Goal: Transaction & Acquisition: Purchase product/service

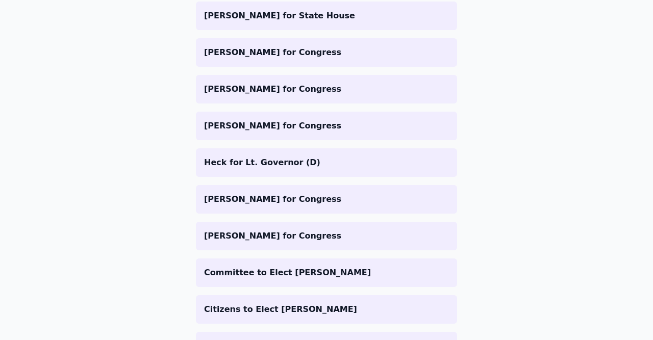
scroll to position [770, 0]
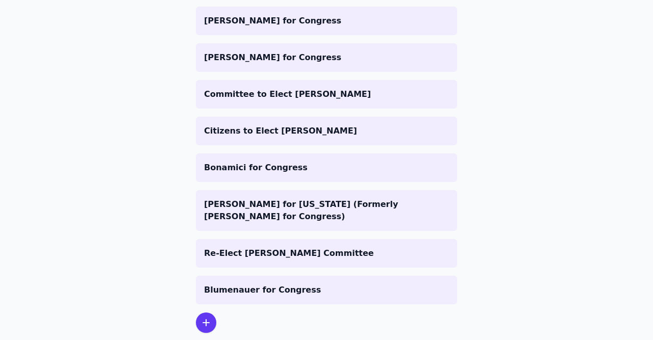
click at [208, 317] on icon at bounding box center [206, 323] width 12 height 12
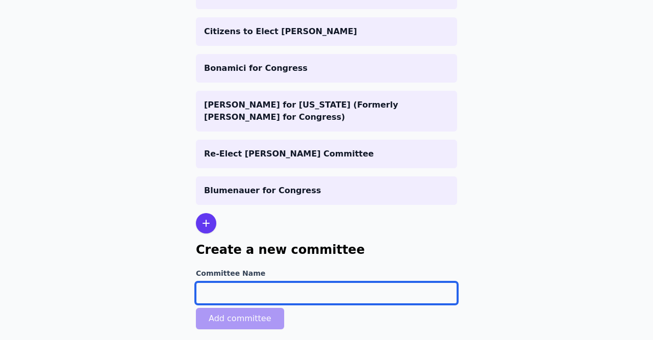
click at [247, 283] on input "Committee Name" at bounding box center [326, 293] width 261 height 21
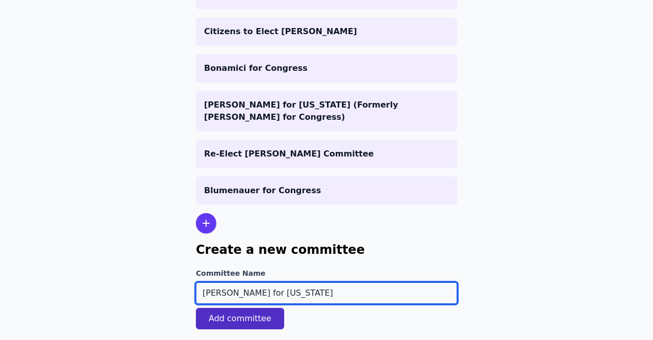
type input "[PERSON_NAME] for [US_STATE]"
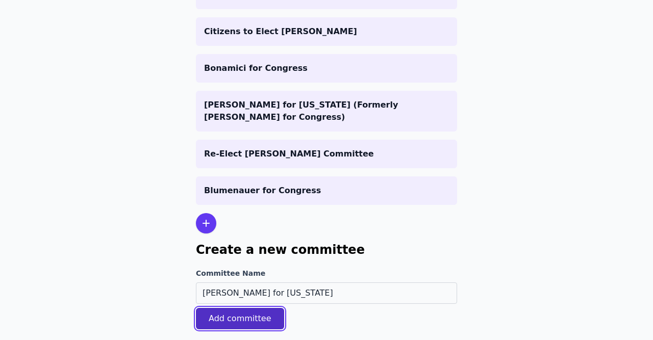
click at [265, 308] on button "Add committee" at bounding box center [240, 318] width 88 height 21
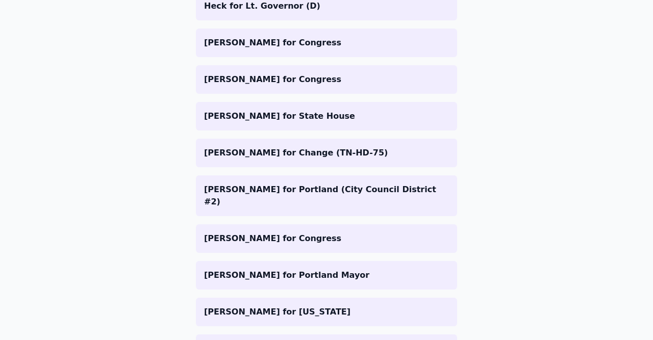
scroll to position [842, 0]
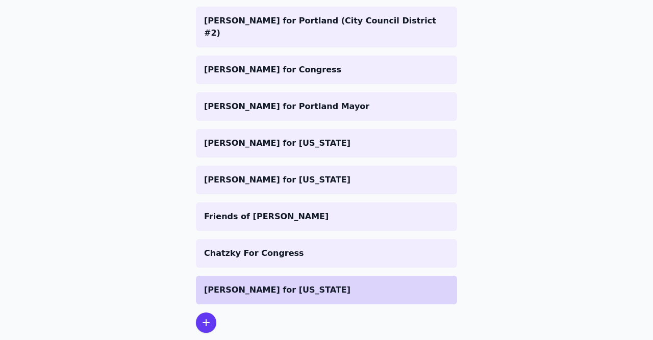
click at [293, 276] on li "[PERSON_NAME] for [US_STATE]" at bounding box center [326, 290] width 261 height 29
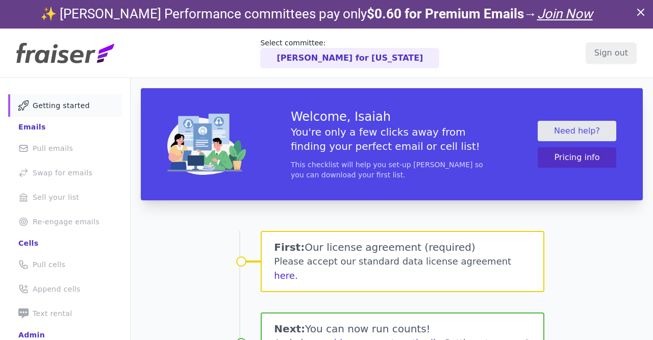
click at [0, 0] on div at bounding box center [0, 0] width 0 height 0
click at [297, 269] on button "here." at bounding box center [285, 276] width 23 height 14
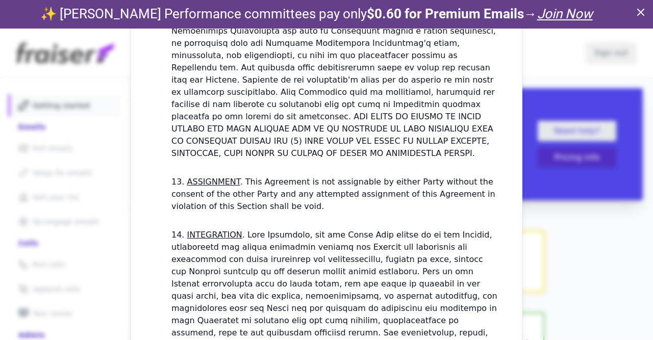
scroll to position [3133, 0]
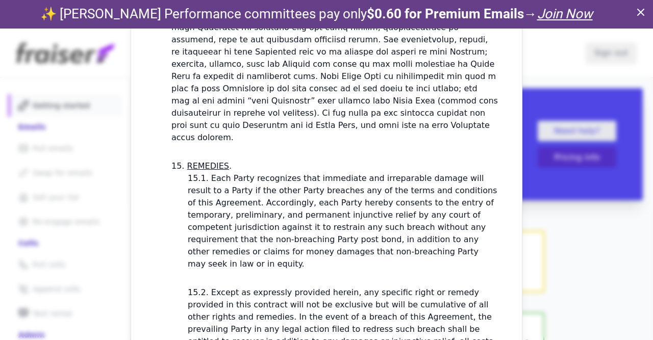
checkbox input "true"
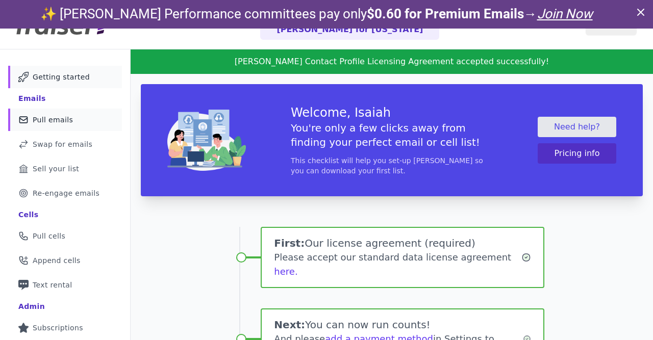
click at [57, 112] on link "Mail Icon Outline of a mail envelope Pull emails" at bounding box center [65, 120] width 114 height 22
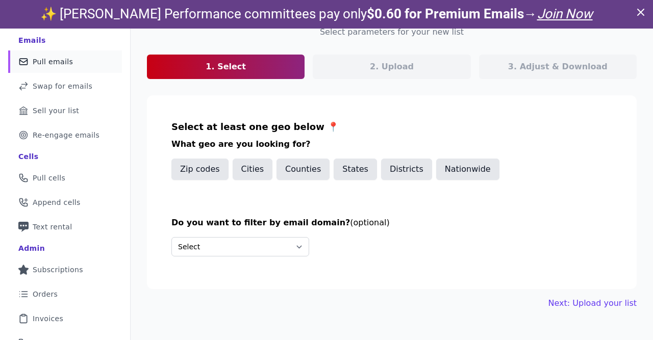
scroll to position [121, 0]
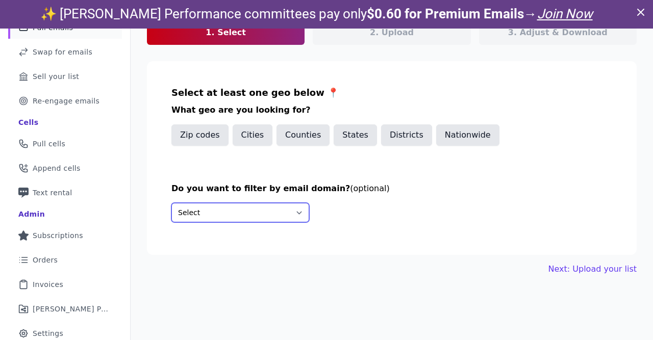
click at [171, 203] on select "Select Include only these domains Include none of these domains" at bounding box center [240, 212] width 138 height 19
click at [228, 208] on select "Select Include only these domains Include none of these domains" at bounding box center [240, 212] width 138 height 19
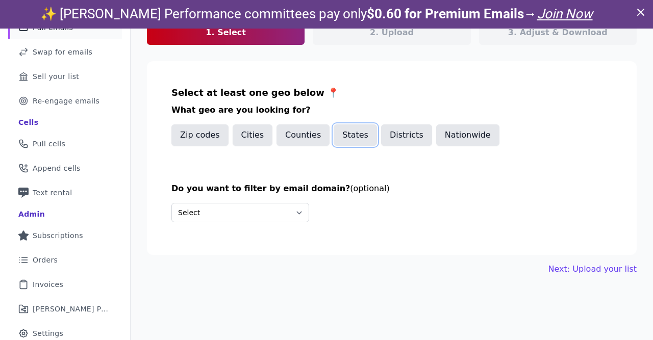
click at [349, 136] on button "States" at bounding box center [355, 134] width 43 height 21
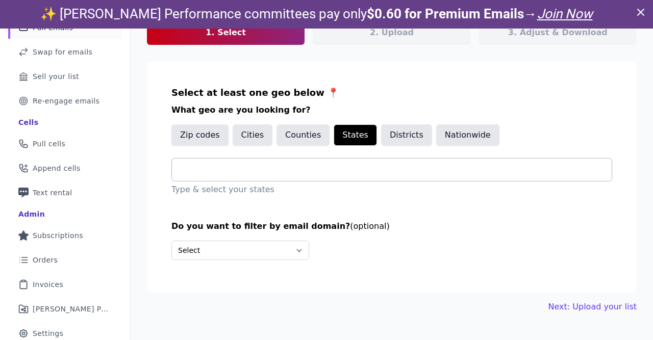
click at [305, 176] on div at bounding box center [396, 170] width 432 height 22
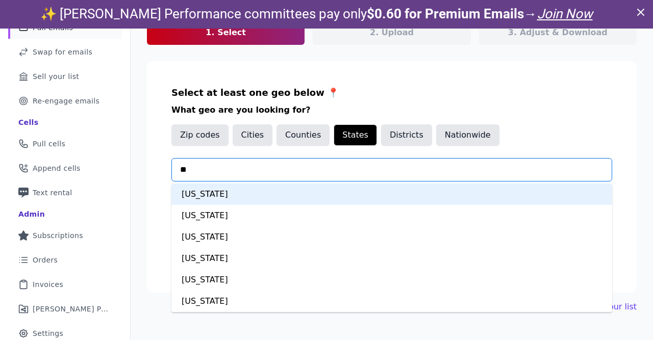
type input "***"
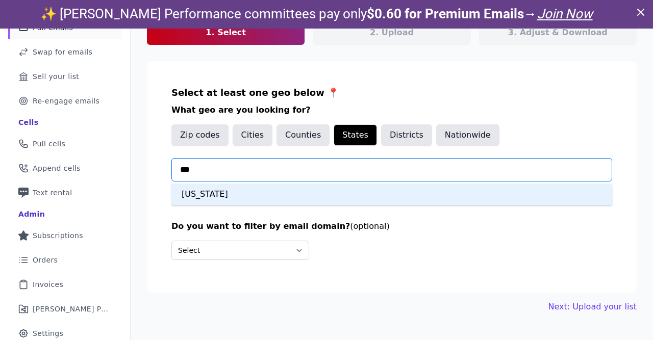
click at [255, 198] on div "Wisconsin" at bounding box center [391, 194] width 441 height 21
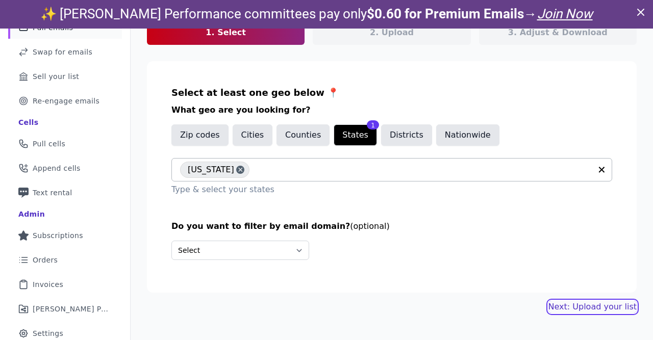
click at [603, 306] on link "Next: Upload your list" at bounding box center [592, 307] width 88 height 12
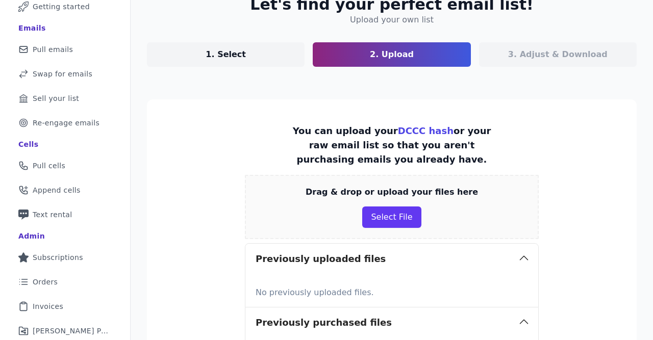
scroll to position [118, 0]
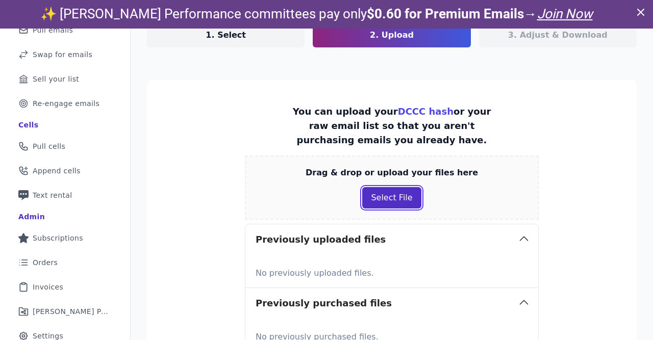
click at [388, 194] on button "Select File" at bounding box center [391, 197] width 59 height 21
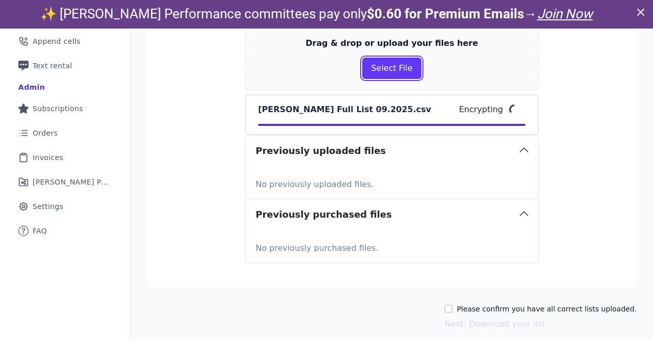
scroll to position [259, 0]
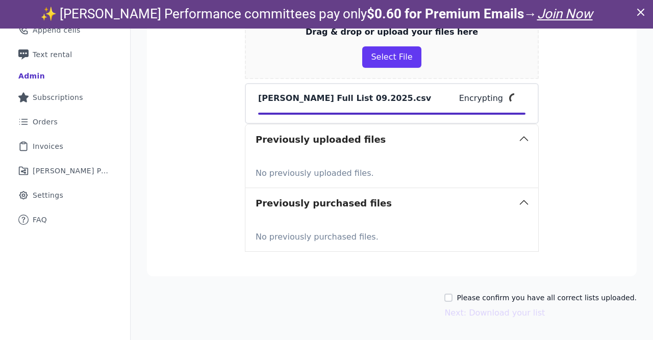
click at [455, 295] on div "Please confirm you have all correct lists uploaded. Next: Download your list" at bounding box center [392, 306] width 490 height 27
click at [452, 295] on input "Please confirm you have all correct lists uploaded." at bounding box center [448, 298] width 8 height 8
checkbox input "true"
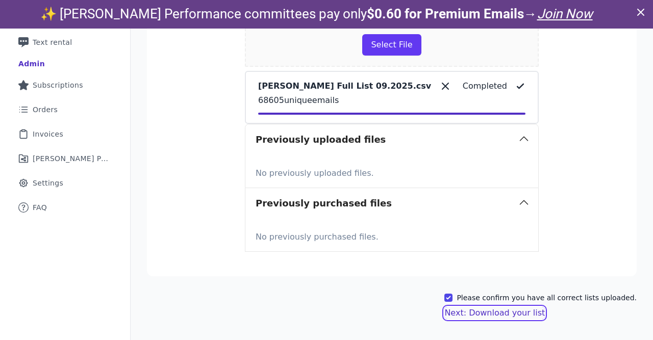
click at [495, 316] on button "Next: Download your list" at bounding box center [494, 313] width 100 height 12
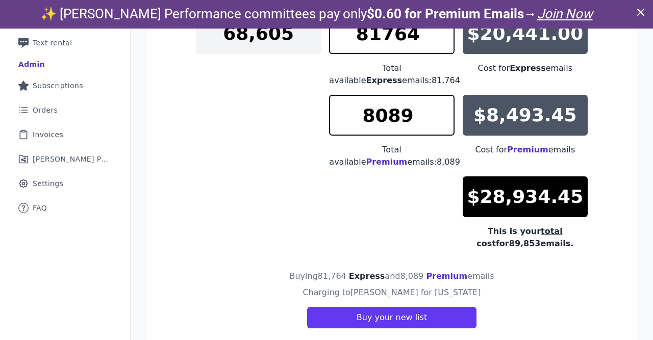
scroll to position [153, 0]
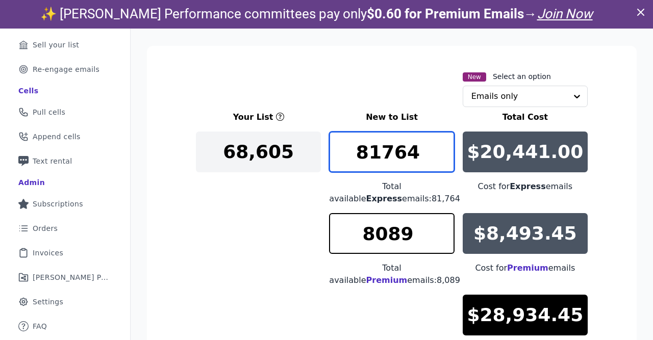
drag, startPoint x: 420, startPoint y: 153, endPoint x: 321, endPoint y: 148, distance: 99.1
click at [329, 148] on input "81764" at bounding box center [391, 152] width 125 height 41
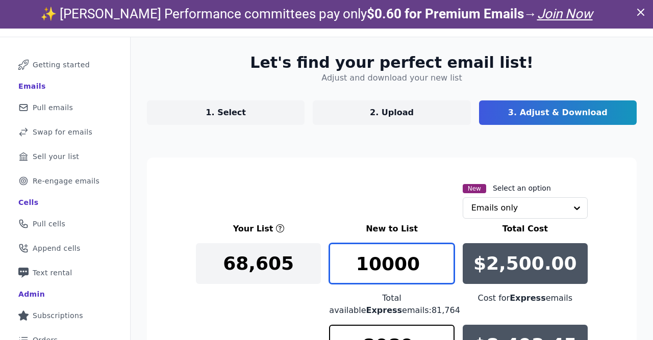
scroll to position [0, 0]
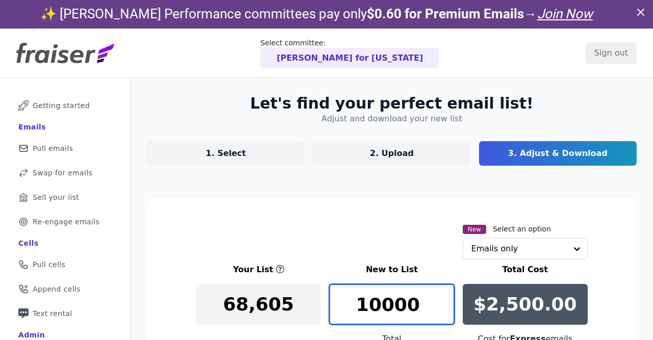
type input "10000"
click at [228, 150] on p "1. Select" at bounding box center [226, 153] width 40 height 12
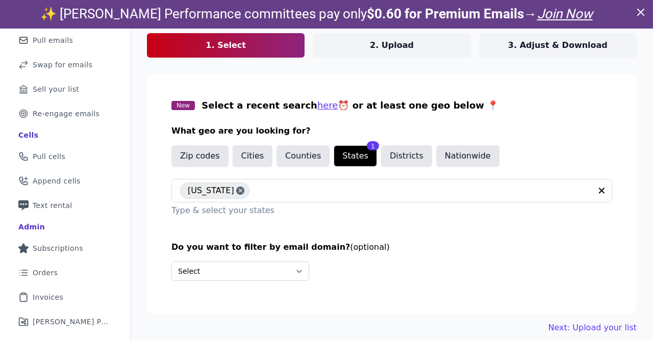
scroll to position [121, 0]
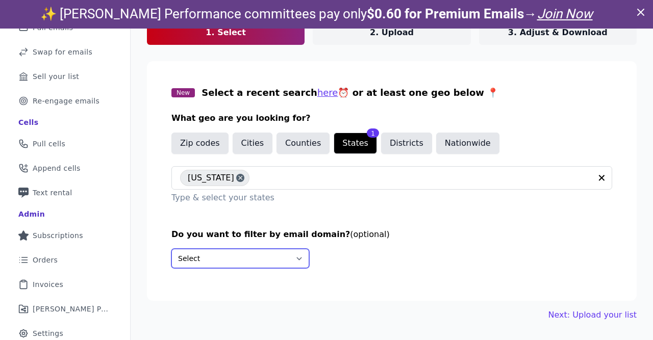
click at [171, 249] on select "Select Include only these domains Include none of these domains" at bounding box center [240, 258] width 138 height 19
select select "Include"
click option "Include only these domains" at bounding box center [0, 0] width 0 height 0
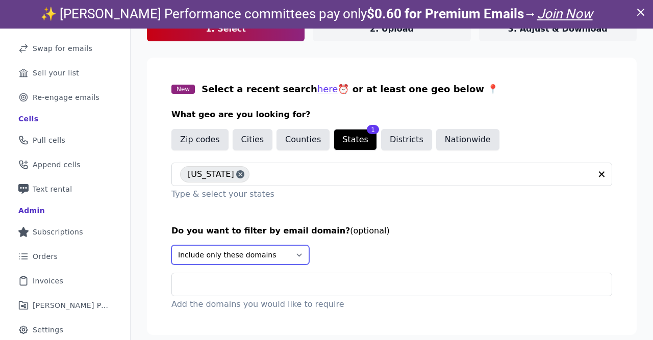
scroll to position [125, 0]
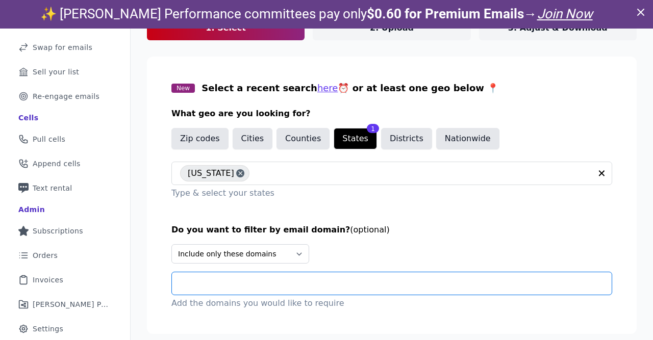
click at [210, 278] on input "text" at bounding box center [396, 283] width 432 height 12
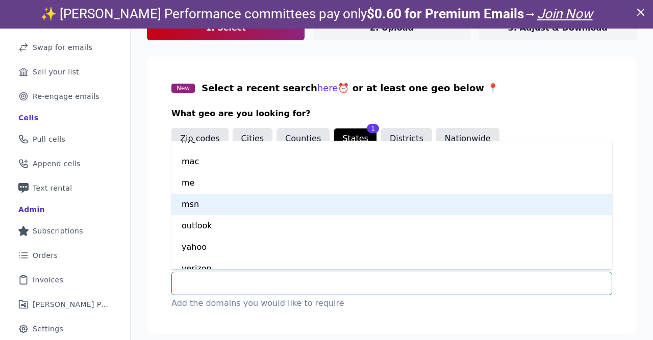
scroll to position [0, 0]
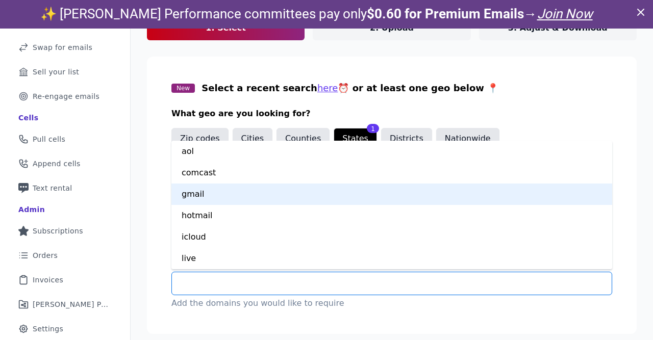
click at [228, 196] on div "gmail" at bounding box center [391, 194] width 441 height 21
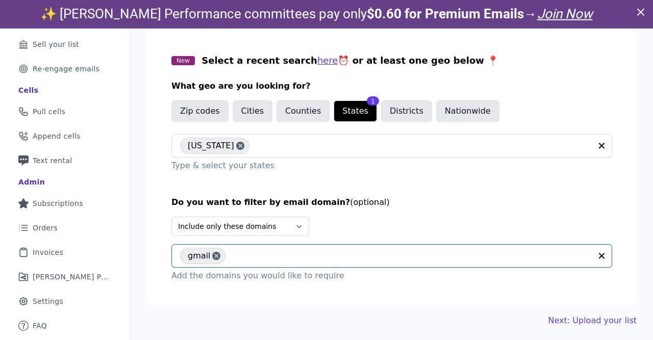
scroll to position [29, 0]
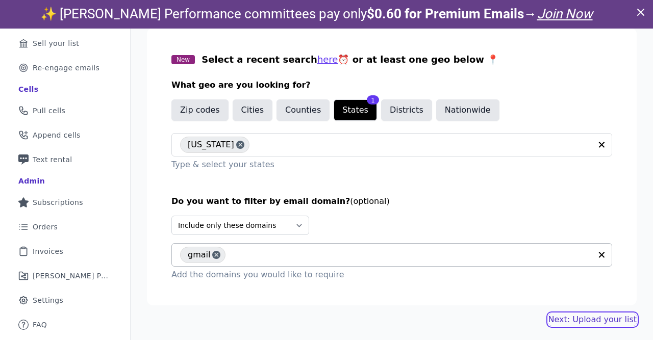
click at [592, 315] on link "Next: Upload your list" at bounding box center [592, 320] width 88 height 12
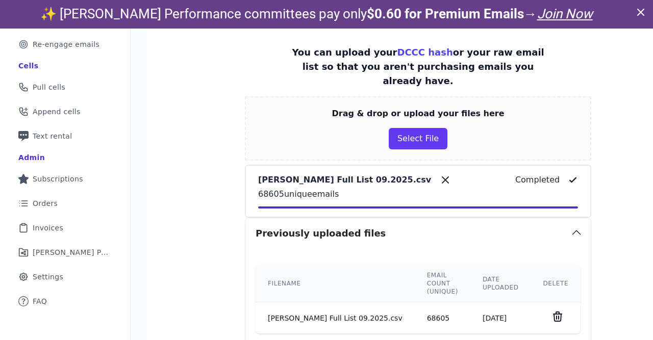
scroll to position [332, 0]
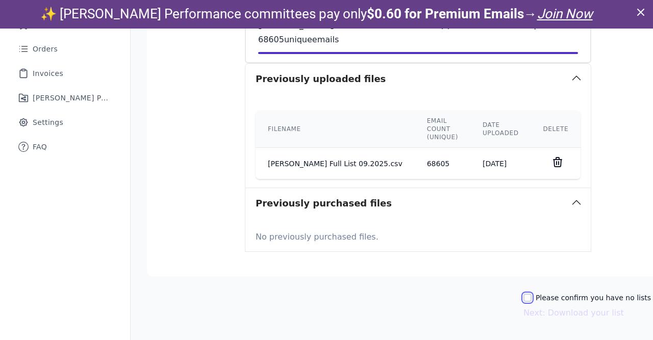
click at [523, 296] on input "Please confirm you have no lists to upload." at bounding box center [527, 298] width 8 height 8
checkbox input "true"
click at [523, 316] on button "Next: Download your list" at bounding box center [573, 313] width 100 height 12
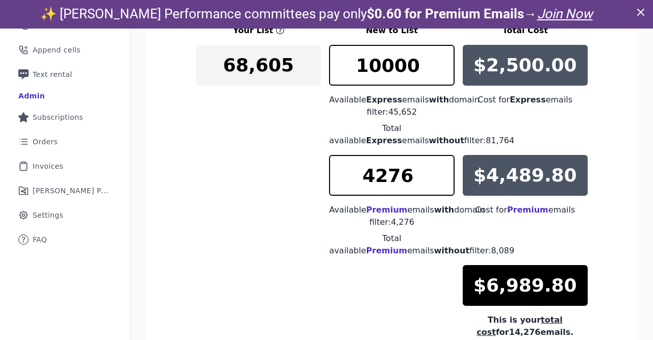
scroll to position [180, 0]
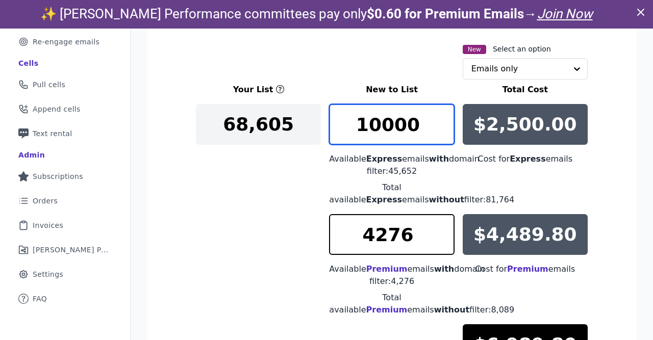
drag, startPoint x: 376, startPoint y: 122, endPoint x: 371, endPoint y: 123, distance: 5.7
click at [371, 123] on input "10000" at bounding box center [391, 124] width 125 height 41
type input "15000"
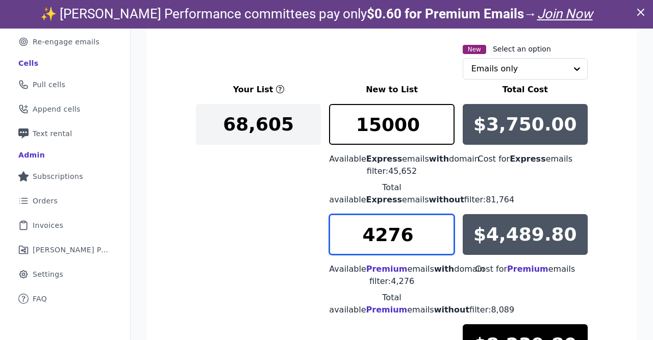
drag, startPoint x: 396, startPoint y: 237, endPoint x: 346, endPoint y: 236, distance: 50.0
click at [346, 236] on input "4276" at bounding box center [391, 234] width 125 height 41
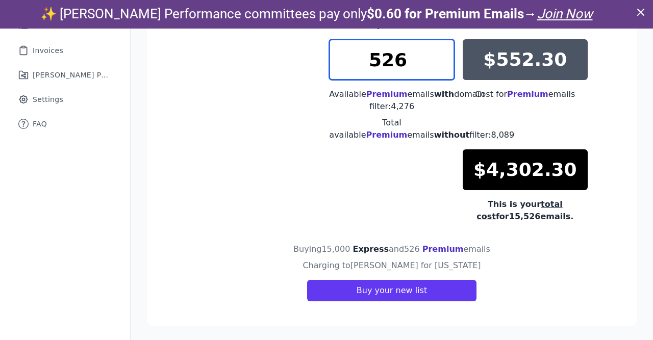
scroll to position [328, 0]
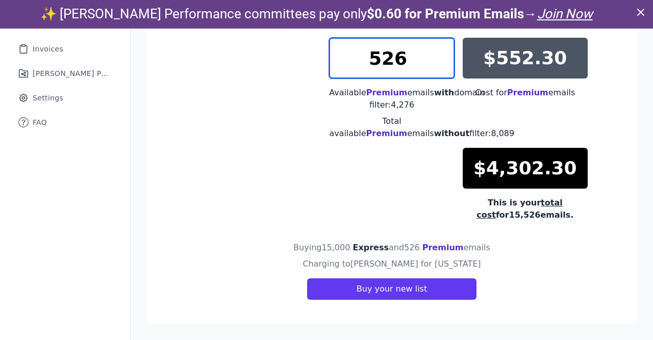
type input "526"
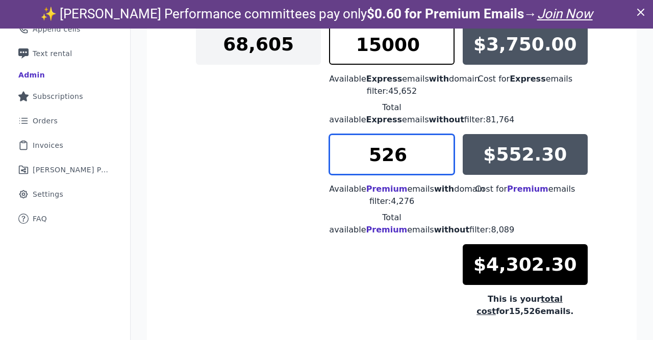
scroll to position [210, 0]
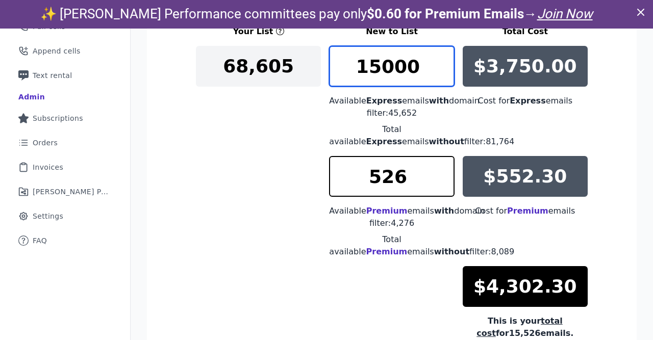
drag, startPoint x: 376, startPoint y: 70, endPoint x: 368, endPoint y: 71, distance: 8.2
click at [368, 71] on input "15000" at bounding box center [391, 66] width 125 height 41
type input "14000"
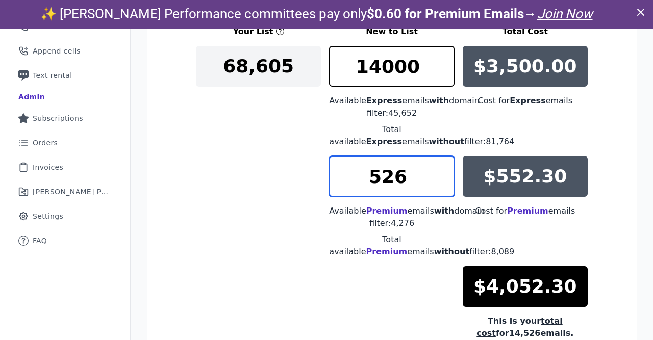
click at [371, 174] on input "526" at bounding box center [391, 176] width 125 height 41
click at [443, 179] on input "1525" at bounding box center [391, 176] width 125 height 41
click at [443, 179] on input "1524" at bounding box center [391, 176] width 125 height 41
click at [443, 179] on input "1523" at bounding box center [391, 176] width 125 height 41
click at [443, 179] on input "1522" at bounding box center [391, 176] width 125 height 41
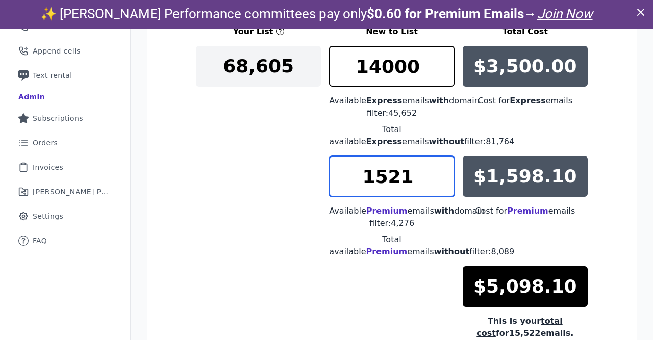
click at [443, 179] on input "1521" at bounding box center [391, 176] width 125 height 41
click at [443, 179] on input "1520" at bounding box center [391, 176] width 125 height 41
click at [443, 179] on input "1519" at bounding box center [391, 176] width 125 height 41
click at [443, 179] on input "1518" at bounding box center [391, 176] width 125 height 41
click at [443, 179] on input "1517" at bounding box center [391, 176] width 125 height 41
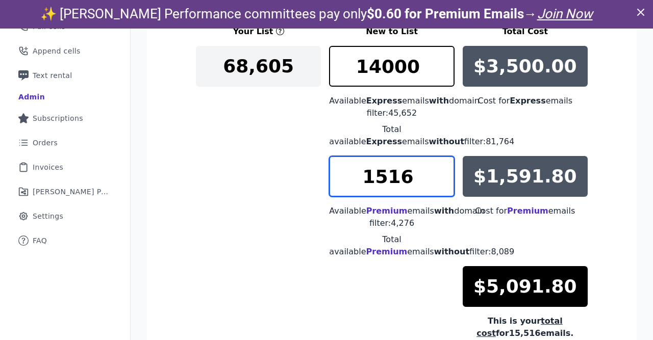
click at [443, 179] on input "1516" at bounding box center [391, 176] width 125 height 41
click at [443, 179] on input "1515" at bounding box center [391, 176] width 125 height 41
click at [443, 179] on input "1514" at bounding box center [391, 176] width 125 height 41
click at [443, 179] on input "1513" at bounding box center [391, 176] width 125 height 41
click at [443, 179] on input "1512" at bounding box center [391, 176] width 125 height 41
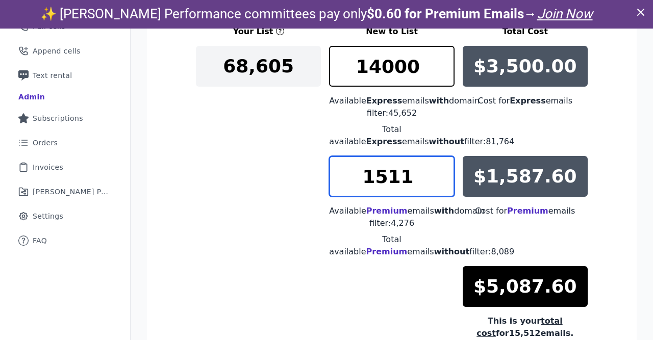
click at [443, 179] on input "1511" at bounding box center [391, 176] width 125 height 41
click at [443, 179] on input "1510" at bounding box center [391, 176] width 125 height 41
click at [443, 179] on input "1509" at bounding box center [391, 176] width 125 height 41
click at [443, 179] on input "1508" at bounding box center [391, 176] width 125 height 41
click at [443, 179] on input "1507" at bounding box center [391, 176] width 125 height 41
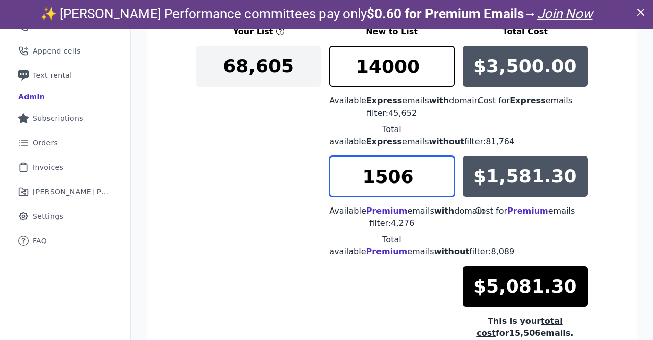
click at [443, 179] on input "1506" at bounding box center [391, 176] width 125 height 41
click at [443, 179] on input "1505" at bounding box center [391, 176] width 125 height 41
click at [443, 179] on input "1504" at bounding box center [391, 176] width 125 height 41
click at [443, 179] on input "1503" at bounding box center [391, 176] width 125 height 41
click at [443, 179] on input "1502" at bounding box center [391, 176] width 125 height 41
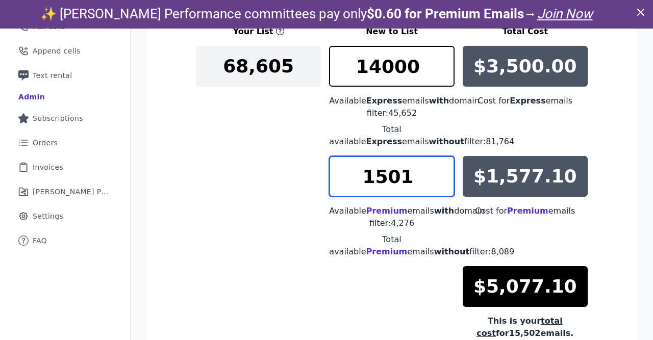
click at [443, 179] on input "1501" at bounding box center [391, 176] width 125 height 41
click at [443, 179] on input "1500" at bounding box center [391, 176] width 125 height 41
click at [443, 179] on input "1499" at bounding box center [391, 176] width 125 height 41
click at [443, 179] on input "1498" at bounding box center [391, 176] width 125 height 41
click at [443, 179] on input "1497" at bounding box center [391, 176] width 125 height 41
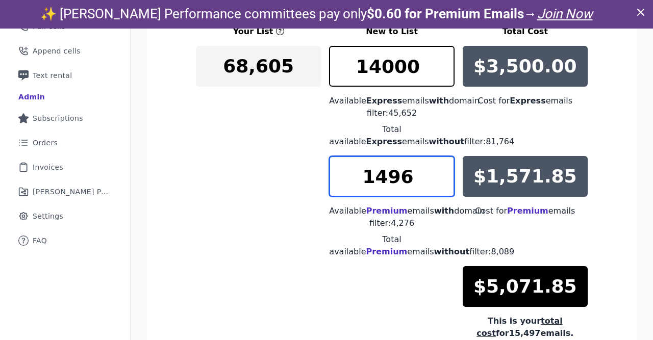
click at [443, 179] on input "1496" at bounding box center [391, 176] width 125 height 41
click at [443, 179] on input "1495" at bounding box center [391, 176] width 125 height 41
click at [443, 179] on input "1494" at bounding box center [391, 176] width 125 height 41
click at [443, 179] on input "1493" at bounding box center [391, 176] width 125 height 41
click at [443, 179] on input "1492" at bounding box center [391, 176] width 125 height 41
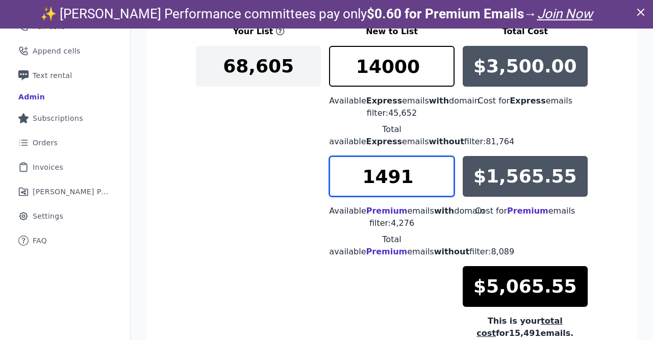
click at [443, 179] on input "1491" at bounding box center [391, 176] width 125 height 41
click at [443, 179] on input "1490" at bounding box center [391, 176] width 125 height 41
click at [443, 179] on input "1489" at bounding box center [391, 176] width 125 height 41
click at [443, 179] on input "1488" at bounding box center [391, 176] width 125 height 41
click at [443, 179] on input "1487" at bounding box center [391, 176] width 125 height 41
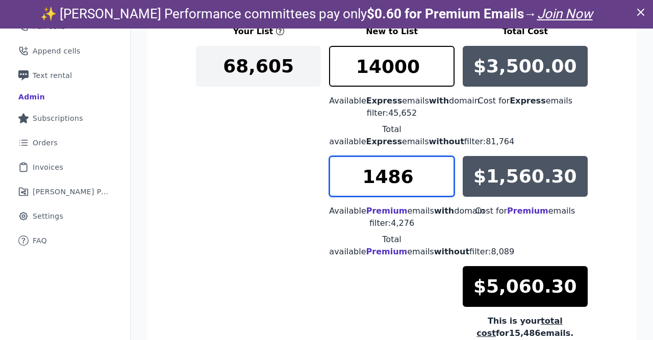
click at [443, 179] on input "1486" at bounding box center [391, 176] width 125 height 41
click at [443, 179] on input "1485" at bounding box center [391, 176] width 125 height 41
click at [443, 179] on input "1484" at bounding box center [391, 176] width 125 height 41
click at [443, 179] on input "1483" at bounding box center [391, 176] width 125 height 41
click at [443, 179] on input "1482" at bounding box center [391, 176] width 125 height 41
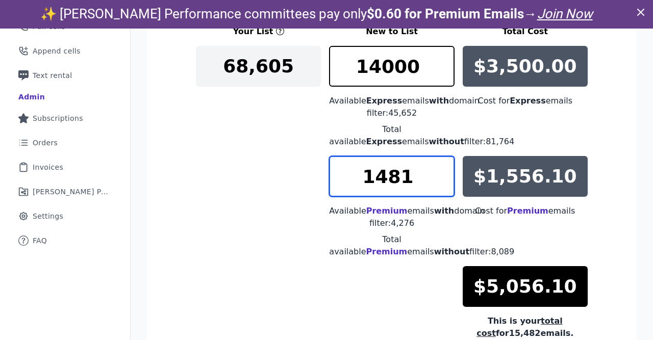
click at [443, 179] on input "1481" at bounding box center [391, 176] width 125 height 41
click at [443, 179] on input "1480" at bounding box center [391, 176] width 125 height 41
click at [443, 179] on input "1479" at bounding box center [391, 176] width 125 height 41
click at [443, 179] on input "1478" at bounding box center [391, 176] width 125 height 41
click at [443, 179] on input "1477" at bounding box center [391, 176] width 125 height 41
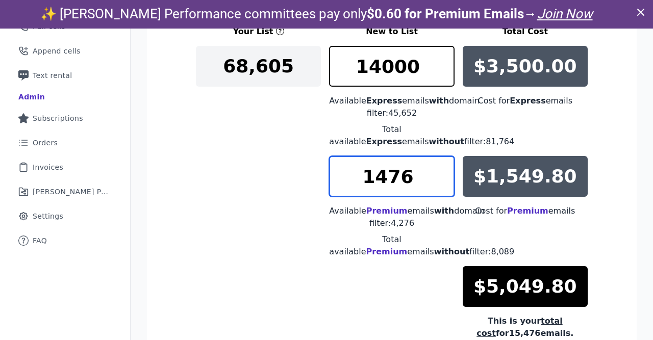
click at [443, 179] on input "1476" at bounding box center [391, 176] width 125 height 41
click at [443, 179] on input "1475" at bounding box center [391, 176] width 125 height 41
click at [443, 179] on input "1474" at bounding box center [391, 176] width 125 height 41
click at [443, 179] on input "1473" at bounding box center [391, 176] width 125 height 41
click at [443, 179] on input "1472" at bounding box center [391, 176] width 125 height 41
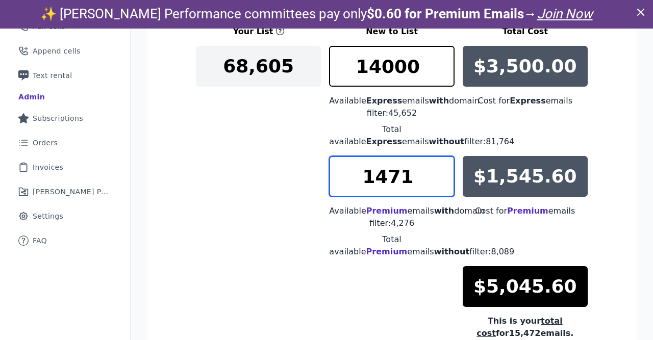
click at [443, 179] on input "1471" at bounding box center [391, 176] width 125 height 41
click at [443, 179] on input "1470" at bounding box center [391, 176] width 125 height 41
click at [443, 179] on input "1469" at bounding box center [391, 176] width 125 height 41
click at [443, 179] on input "1468" at bounding box center [391, 176] width 125 height 41
click at [443, 179] on input "1467" at bounding box center [391, 176] width 125 height 41
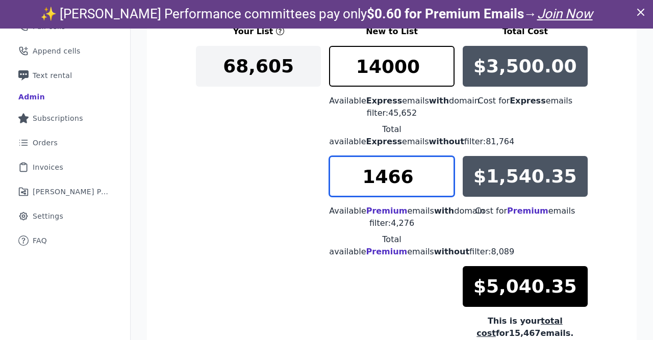
type input "1466"
click at [443, 179] on input "1466" at bounding box center [391, 176] width 125 height 41
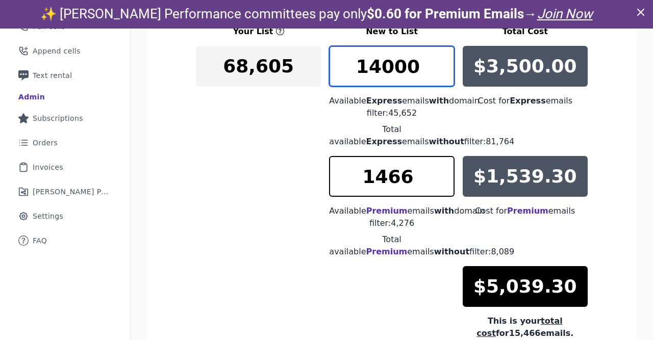
drag, startPoint x: 402, startPoint y: 70, endPoint x: 395, endPoint y: 70, distance: 7.7
click at [395, 70] on input "14000" at bounding box center [391, 66] width 125 height 41
type input "14060"
click at [446, 179] on input "1465" at bounding box center [391, 176] width 125 height 41
click at [446, 179] on input "1464" at bounding box center [391, 176] width 125 height 41
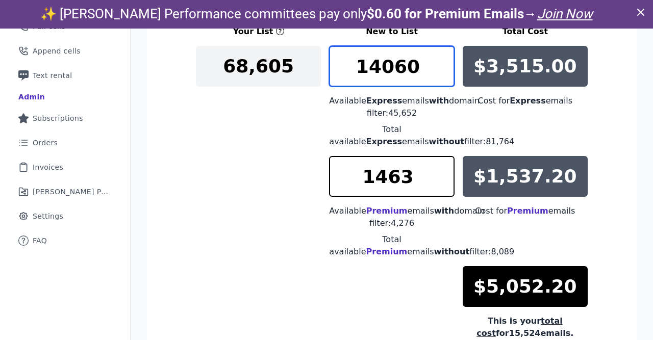
click at [446, 179] on input "1463" at bounding box center [391, 176] width 125 height 41
click at [446, 179] on input "1462" at bounding box center [391, 176] width 125 height 41
click at [446, 179] on input "1461" at bounding box center [391, 176] width 125 height 41
click at [446, 179] on input "1460" at bounding box center [391, 176] width 125 height 41
click at [446, 179] on input "1459" at bounding box center [391, 176] width 125 height 41
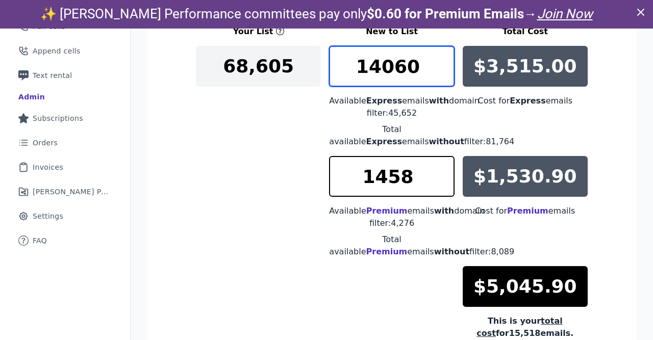
click at [446, 179] on input "1458" at bounding box center [391, 176] width 125 height 41
click at [446, 179] on input "1457" at bounding box center [391, 176] width 125 height 41
click at [446, 179] on input "1456" at bounding box center [391, 176] width 125 height 41
click at [446, 179] on input "1455" at bounding box center [391, 176] width 125 height 41
click at [446, 179] on input "1454" at bounding box center [391, 176] width 125 height 41
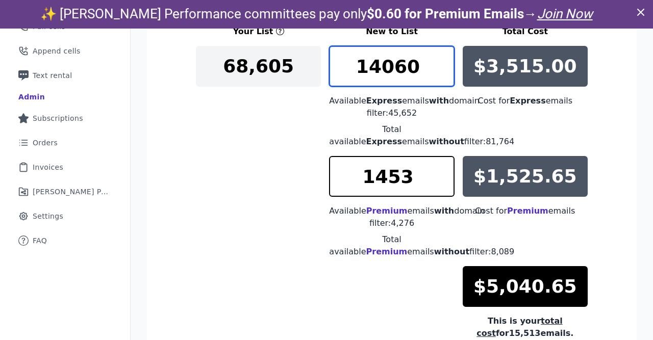
click at [446, 179] on input "1453" at bounding box center [391, 176] width 125 height 41
click at [446, 179] on input "1452" at bounding box center [391, 176] width 125 height 41
click at [446, 179] on input "1451" at bounding box center [391, 176] width 125 height 41
click at [446, 179] on input "1450" at bounding box center [391, 176] width 125 height 41
click at [446, 179] on input "1449" at bounding box center [391, 176] width 125 height 41
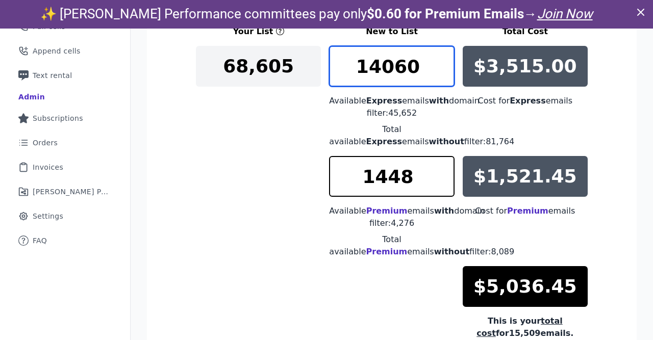
click at [446, 179] on input "1448" at bounding box center [391, 176] width 125 height 41
click at [446, 179] on input "1447" at bounding box center [391, 176] width 125 height 41
click at [446, 179] on input "1446" at bounding box center [391, 176] width 125 height 41
click at [446, 179] on input "1445" at bounding box center [391, 176] width 125 height 41
click at [446, 179] on input "1444" at bounding box center [391, 176] width 125 height 41
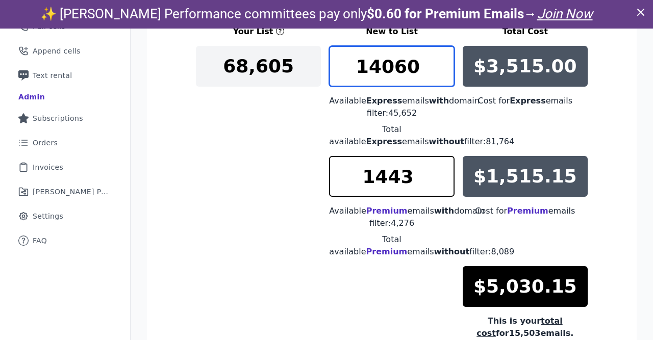
click at [446, 179] on input "1443" at bounding box center [391, 176] width 125 height 41
click at [446, 179] on input "1442" at bounding box center [391, 176] width 125 height 41
click at [446, 179] on input "1441" at bounding box center [391, 176] width 125 height 41
click at [446, 179] on input "1440" at bounding box center [391, 176] width 125 height 41
click at [446, 179] on input "1439" at bounding box center [391, 176] width 125 height 41
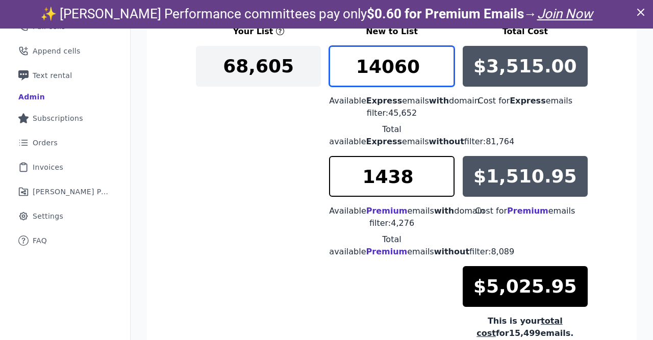
click at [446, 179] on input "1438" at bounding box center [391, 176] width 125 height 41
click at [446, 179] on input "1437" at bounding box center [391, 176] width 125 height 41
click at [446, 179] on input "1436" at bounding box center [391, 176] width 125 height 41
click at [446, 179] on input "1435" at bounding box center [391, 176] width 125 height 41
click at [446, 179] on input "1434" at bounding box center [391, 176] width 125 height 41
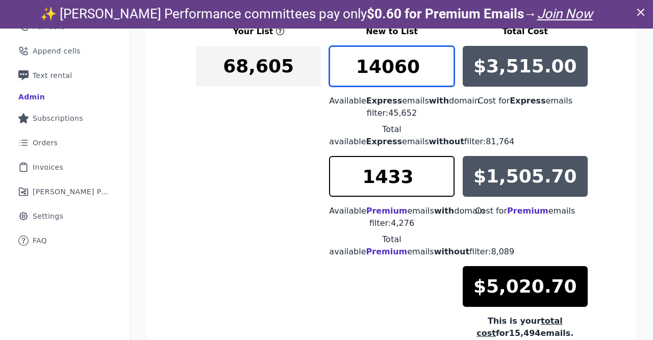
click at [446, 179] on input "1433" at bounding box center [391, 176] width 125 height 41
click at [446, 179] on input "1432" at bounding box center [391, 176] width 125 height 41
click at [446, 179] on input "1431" at bounding box center [391, 176] width 125 height 41
click at [446, 179] on input "1430" at bounding box center [391, 176] width 125 height 41
click at [446, 179] on input "1429" at bounding box center [391, 176] width 125 height 41
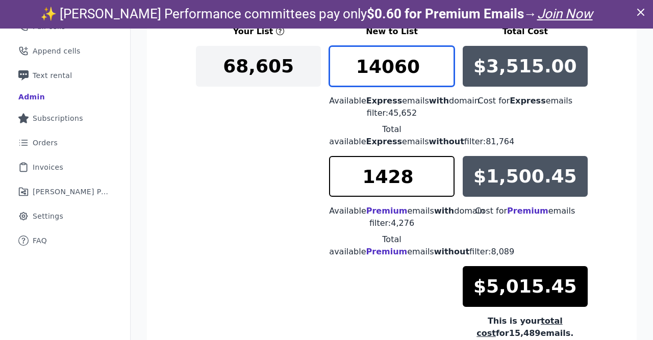
click at [446, 179] on input "1428" at bounding box center [391, 176] width 125 height 41
click at [446, 179] on input "1427" at bounding box center [391, 176] width 125 height 41
type input "1426"
click at [446, 179] on input "1426" at bounding box center [391, 176] width 125 height 41
drag, startPoint x: 402, startPoint y: 64, endPoint x: 383, endPoint y: 66, distance: 19.5
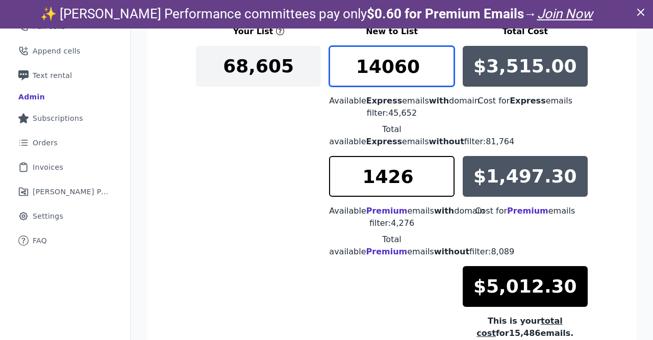
click at [383, 66] on input "14060" at bounding box center [391, 66] width 125 height 41
type input "14100"
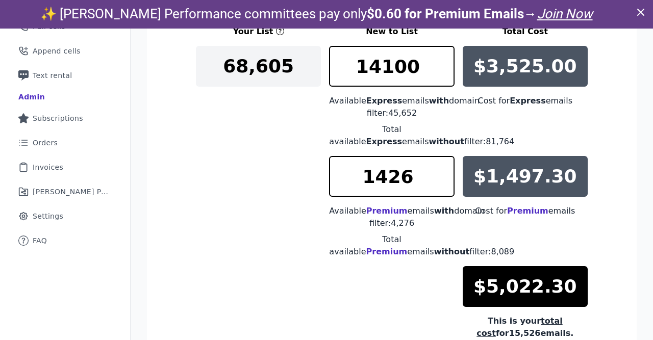
click at [317, 273] on div "Your List New to List Total Cost 68,605 14100 Available Express emails with dom…" at bounding box center [392, 183] width 392 height 314
click at [443, 179] on input "1425" at bounding box center [391, 176] width 125 height 41
click at [443, 179] on input "1424" at bounding box center [391, 176] width 125 height 41
click at [443, 179] on input "1423" at bounding box center [391, 176] width 125 height 41
click at [443, 179] on input "1422" at bounding box center [391, 176] width 125 height 41
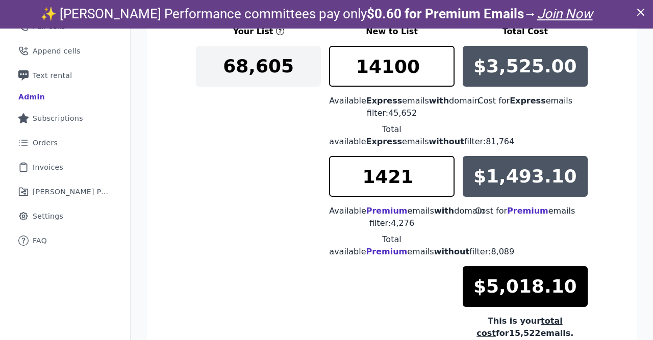
click at [443, 179] on input "1421" at bounding box center [391, 176] width 125 height 41
click at [443, 179] on input "1420" at bounding box center [391, 176] width 125 height 41
click at [443, 179] on input "1419" at bounding box center [391, 176] width 125 height 41
click at [443, 179] on input "1418" at bounding box center [391, 176] width 125 height 41
click at [443, 179] on input "1417" at bounding box center [391, 176] width 125 height 41
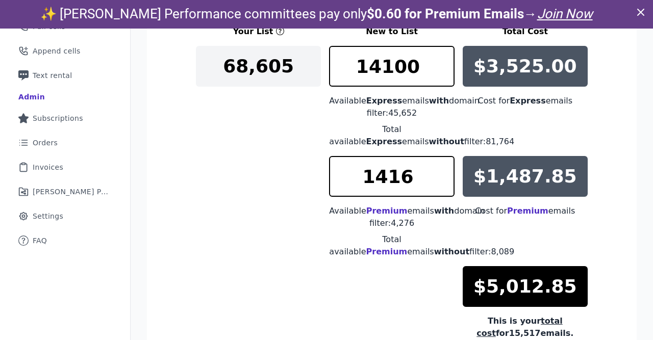
click at [443, 179] on input "1416" at bounding box center [391, 176] width 125 height 41
click at [443, 179] on input "1415" at bounding box center [391, 176] width 125 height 41
click at [443, 179] on input "1414" at bounding box center [391, 176] width 125 height 41
click at [443, 179] on input "1413" at bounding box center [391, 176] width 125 height 41
click at [443, 179] on input "1412" at bounding box center [391, 176] width 125 height 41
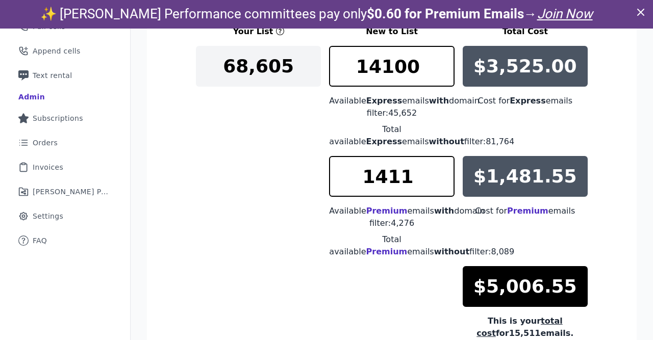
click at [443, 179] on input "1411" at bounding box center [391, 176] width 125 height 41
click at [443, 179] on input "1410" at bounding box center [391, 176] width 125 height 41
click at [443, 179] on input "1409" at bounding box center [391, 176] width 125 height 41
click at [443, 179] on input "1408" at bounding box center [391, 176] width 125 height 41
click at [443, 179] on input "1407" at bounding box center [391, 176] width 125 height 41
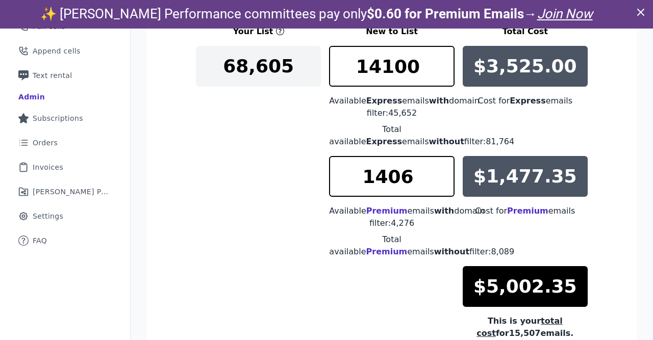
click at [443, 179] on input "1406" at bounding box center [391, 176] width 125 height 41
click at [443, 179] on input "1405" at bounding box center [391, 176] width 125 height 41
click at [443, 179] on input "1404" at bounding box center [391, 176] width 125 height 41
click at [443, 179] on input "1403" at bounding box center [391, 176] width 125 height 41
click at [443, 179] on input "1402" at bounding box center [391, 176] width 125 height 41
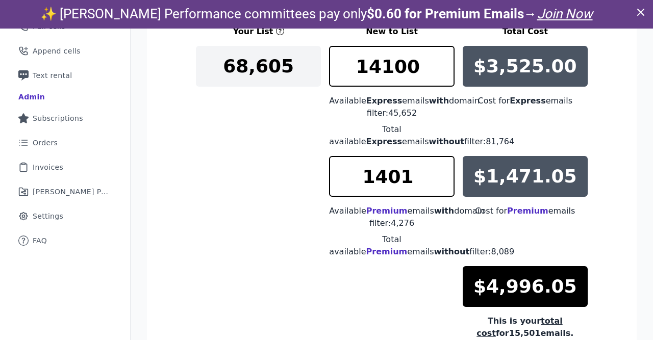
click at [443, 179] on input "1401" at bounding box center [391, 176] width 125 height 41
click at [443, 179] on input "1400" at bounding box center [391, 176] width 125 height 41
click at [443, 179] on input "1399" at bounding box center [391, 176] width 125 height 41
click at [443, 179] on input "1398" at bounding box center [391, 176] width 125 height 41
type input "1397"
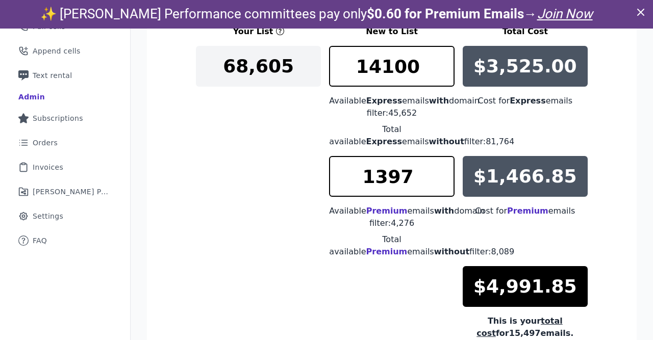
click at [443, 179] on input "1397" at bounding box center [391, 176] width 125 height 41
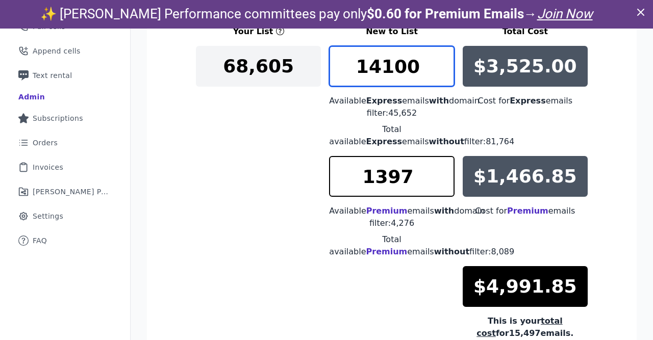
drag, startPoint x: 398, startPoint y: 67, endPoint x: 392, endPoint y: 67, distance: 6.1
click at [392, 67] on input "14100" at bounding box center [391, 66] width 125 height 41
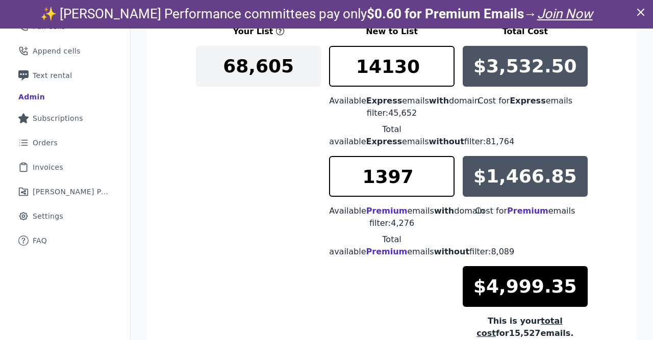
click at [610, 119] on section "New Select an option Emails only Your List New to List Total Cost 68,605 14130 …" at bounding box center [392, 201] width 490 height 483
click at [443, 64] on input "14131" at bounding box center [391, 66] width 125 height 41
click at [443, 64] on input "14132" at bounding box center [391, 66] width 125 height 41
click at [445, 67] on input "14131" at bounding box center [391, 66] width 125 height 41
type input "14130"
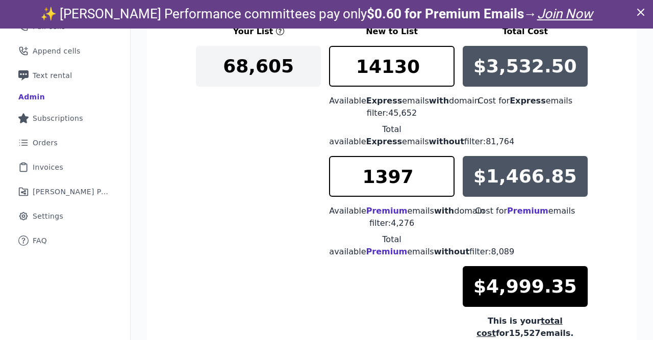
click at [445, 67] on input "14130" at bounding box center [391, 66] width 125 height 41
click at [441, 179] on input "1396" at bounding box center [391, 176] width 125 height 41
click at [445, 173] on input "1397" at bounding box center [391, 176] width 125 height 41
type input "1398"
click at [445, 173] on input "1398" at bounding box center [391, 176] width 125 height 41
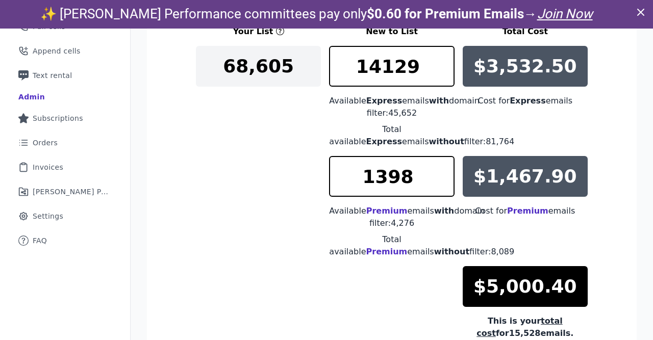
click at [444, 67] on input "14129" at bounding box center [391, 66] width 125 height 41
type input "14128"
click at [444, 67] on input "14128" at bounding box center [391, 66] width 125 height 41
click at [140, 64] on div "Let's find your perfect email list! Adjust and download your new list 1. Select…" at bounding box center [392, 149] width 522 height 619
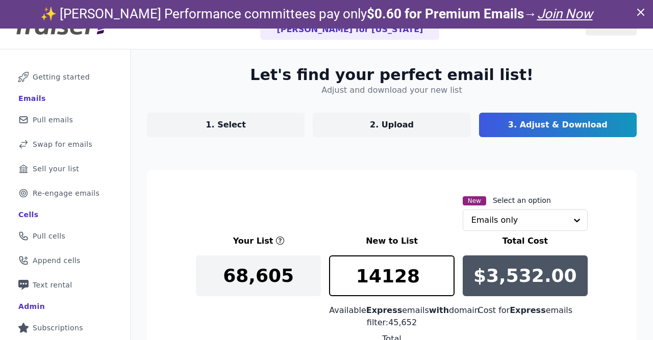
scroll to position [328, 0]
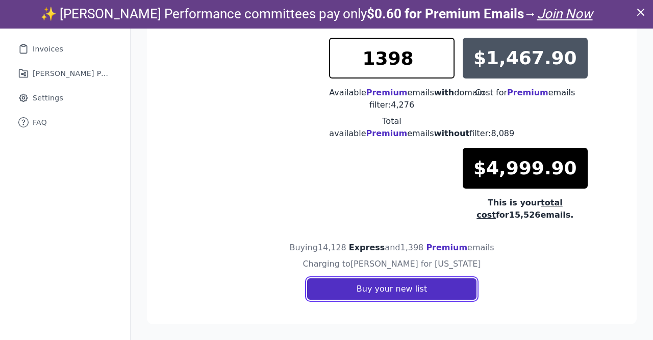
click at [365, 291] on button "Buy your new list" at bounding box center [391, 288] width 169 height 21
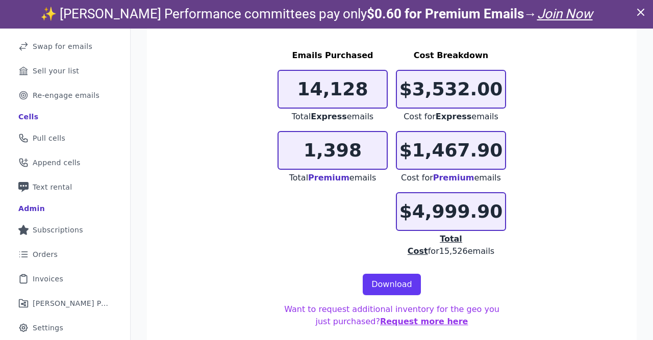
scroll to position [121, 0]
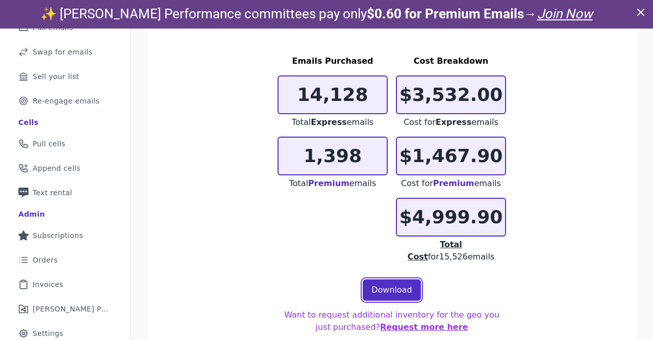
click at [398, 280] on link "Download" at bounding box center [392, 290] width 58 height 21
